Goal: Navigation & Orientation: Find specific page/section

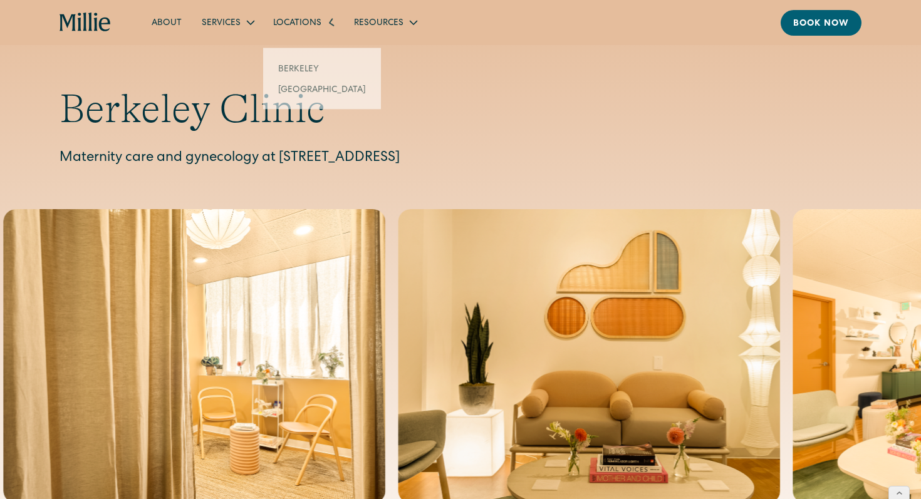
click at [293, 28] on div "Locations" at bounding box center [297, 23] width 48 height 13
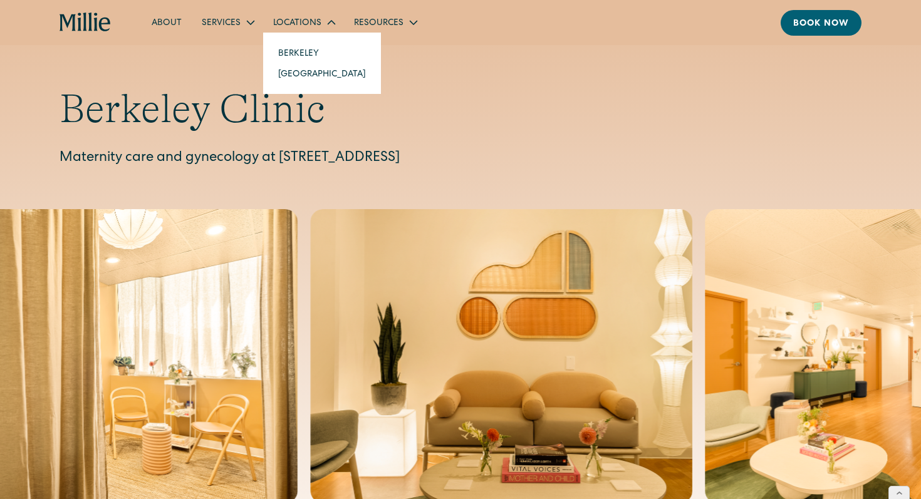
click at [293, 53] on link "Berkeley" at bounding box center [322, 53] width 108 height 21
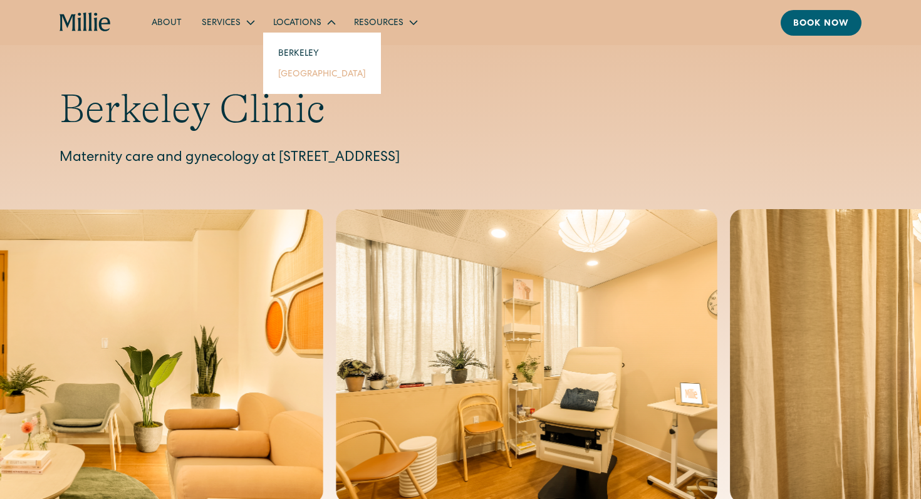
click at [292, 76] on link "South Bay" at bounding box center [322, 73] width 108 height 21
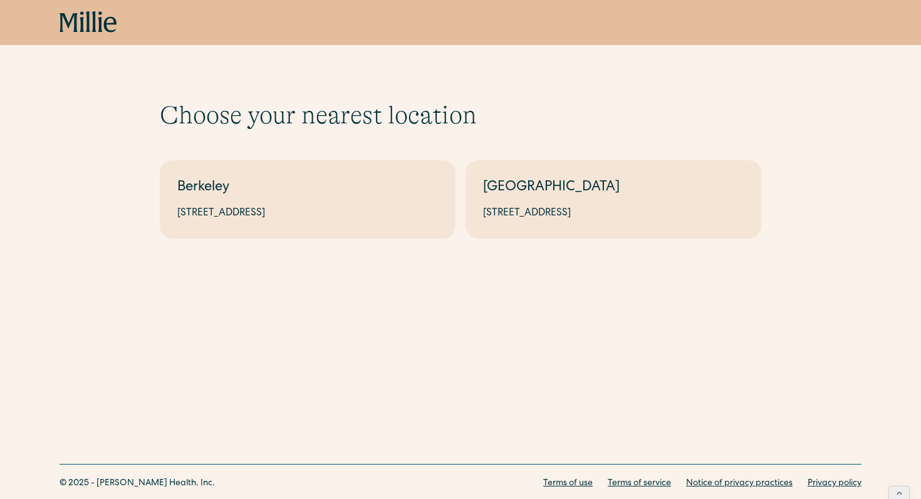
click at [81, 26] on icon "home" at bounding box center [82, 21] width 4 height 21
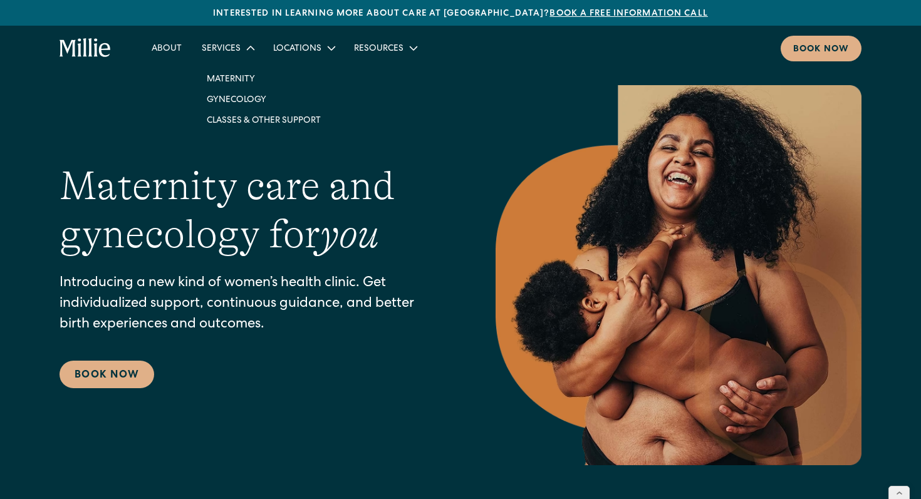
click at [229, 49] on div "Services" at bounding box center [221, 49] width 39 height 13
